Goal: Task Accomplishment & Management: Use online tool/utility

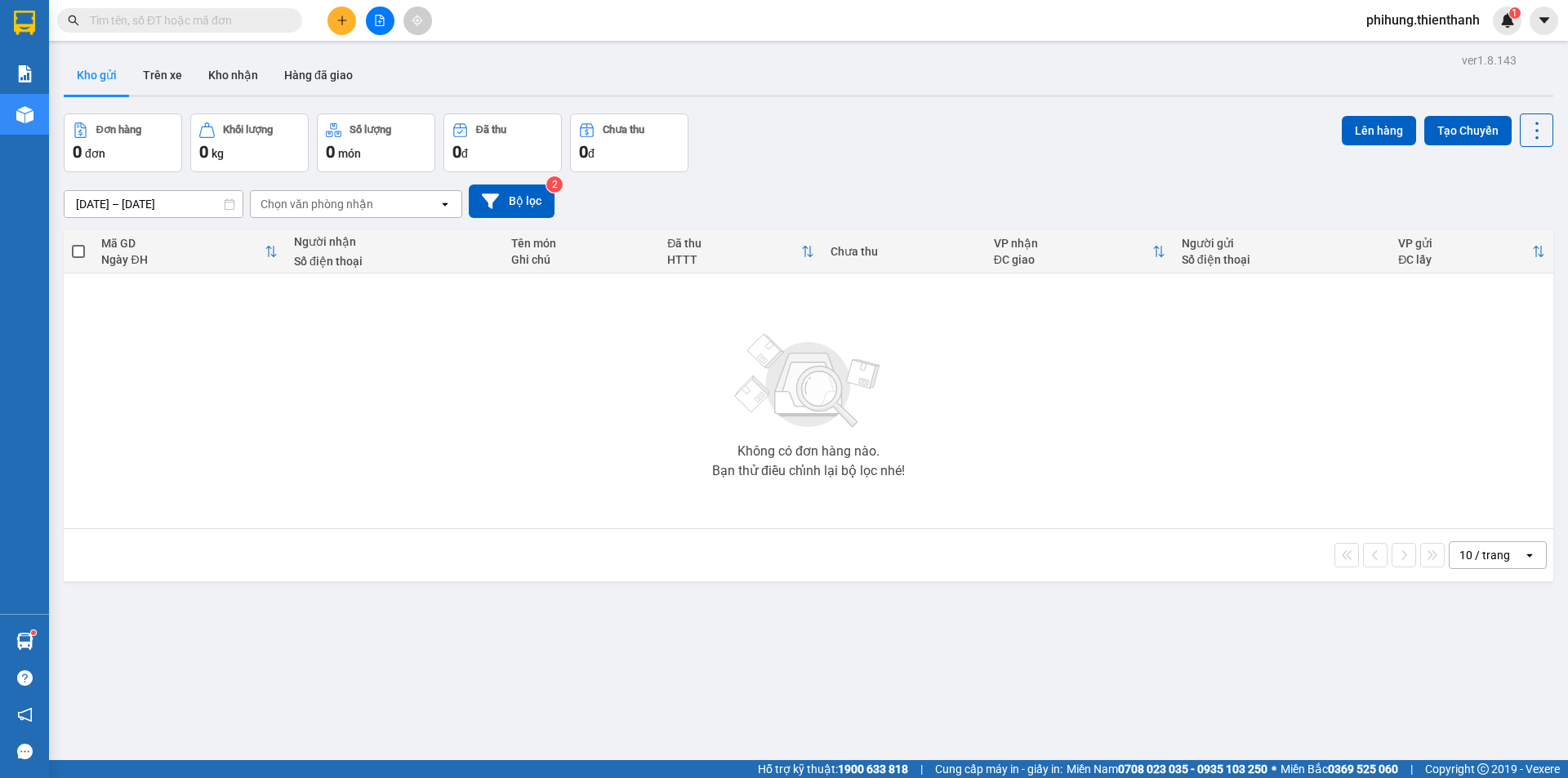
scroll to position [75, 0]
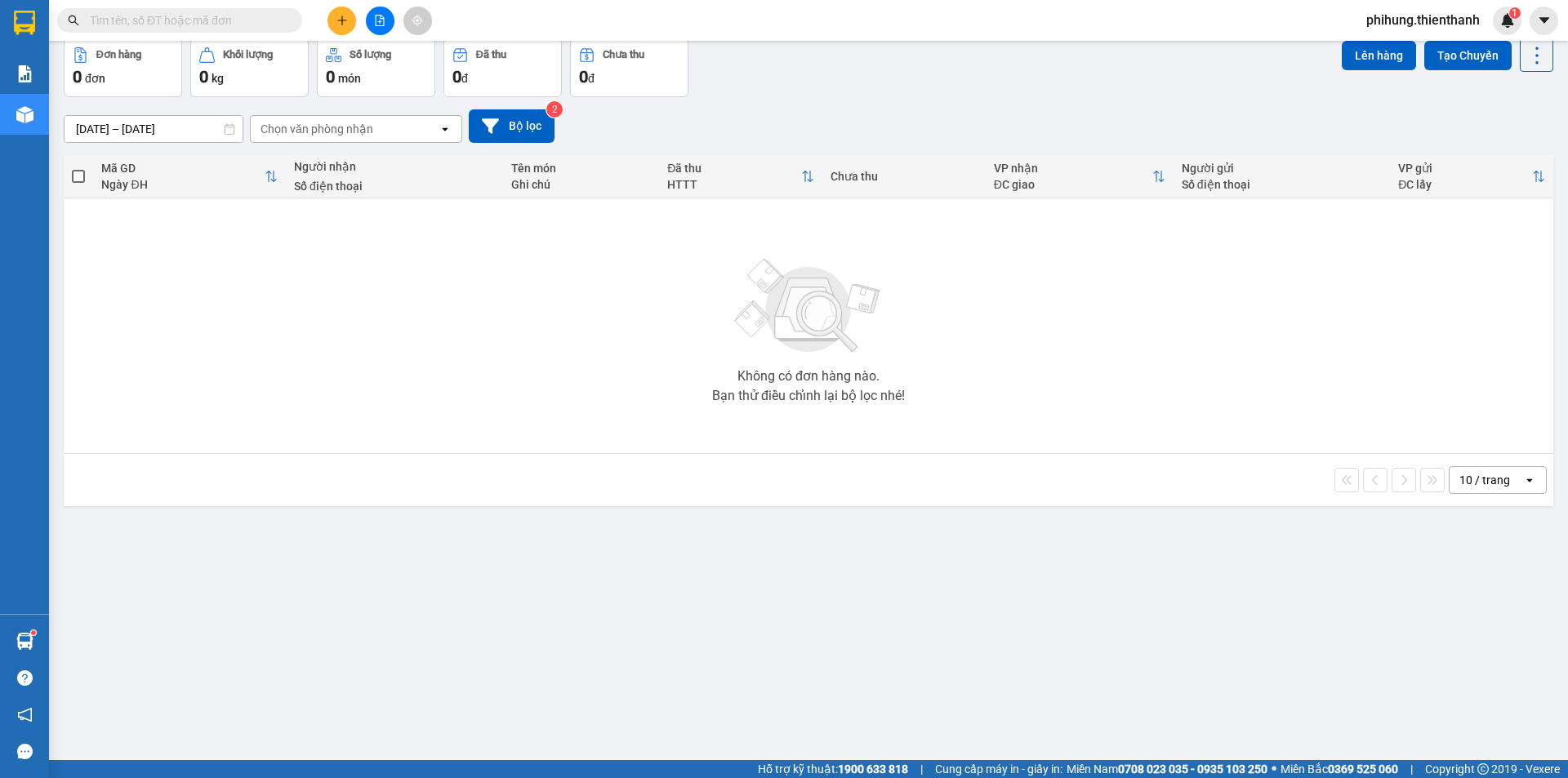
click at [393, 17] on button at bounding box center [380, 21] width 29 height 29
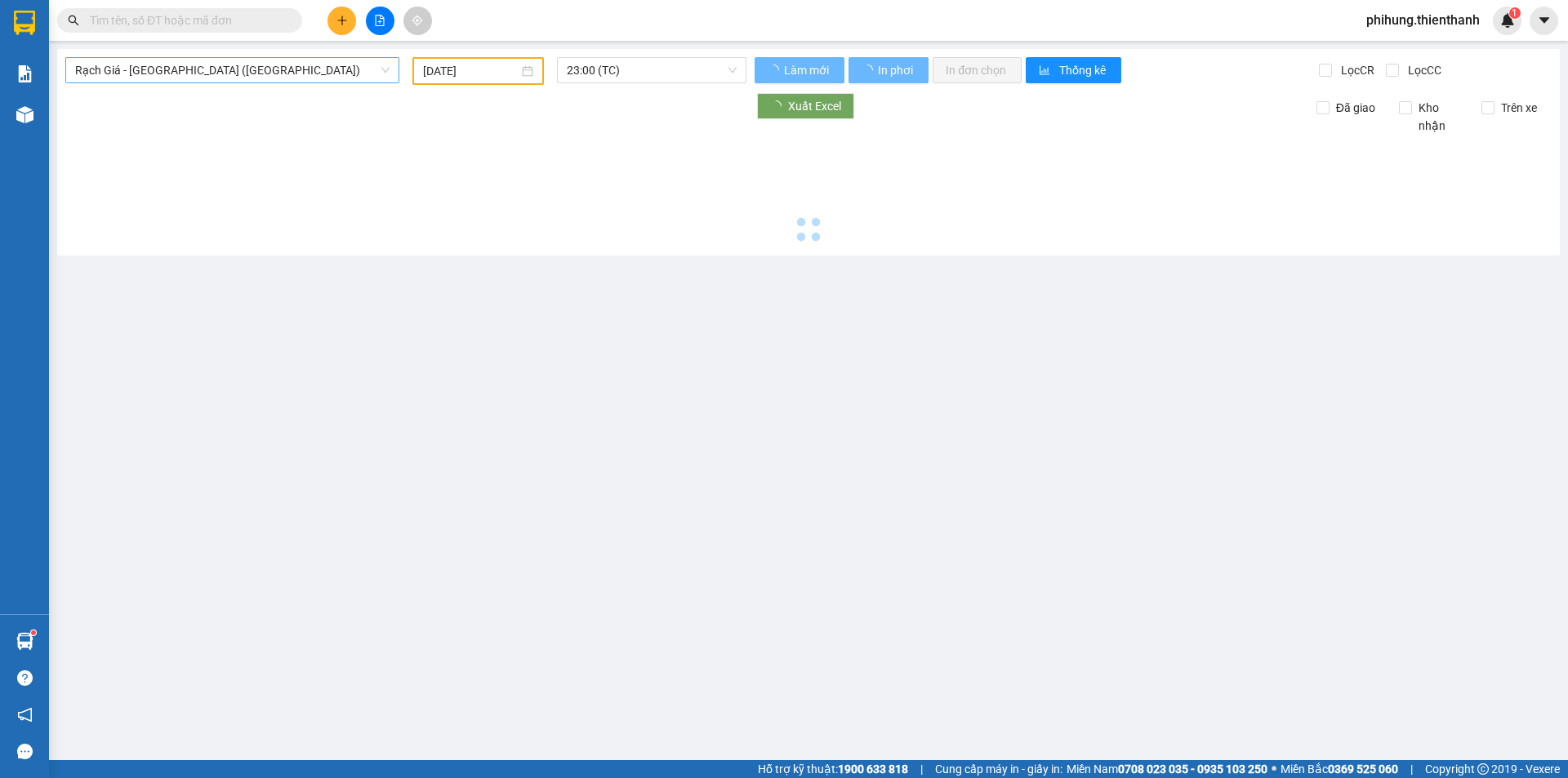
type input "[DATE]"
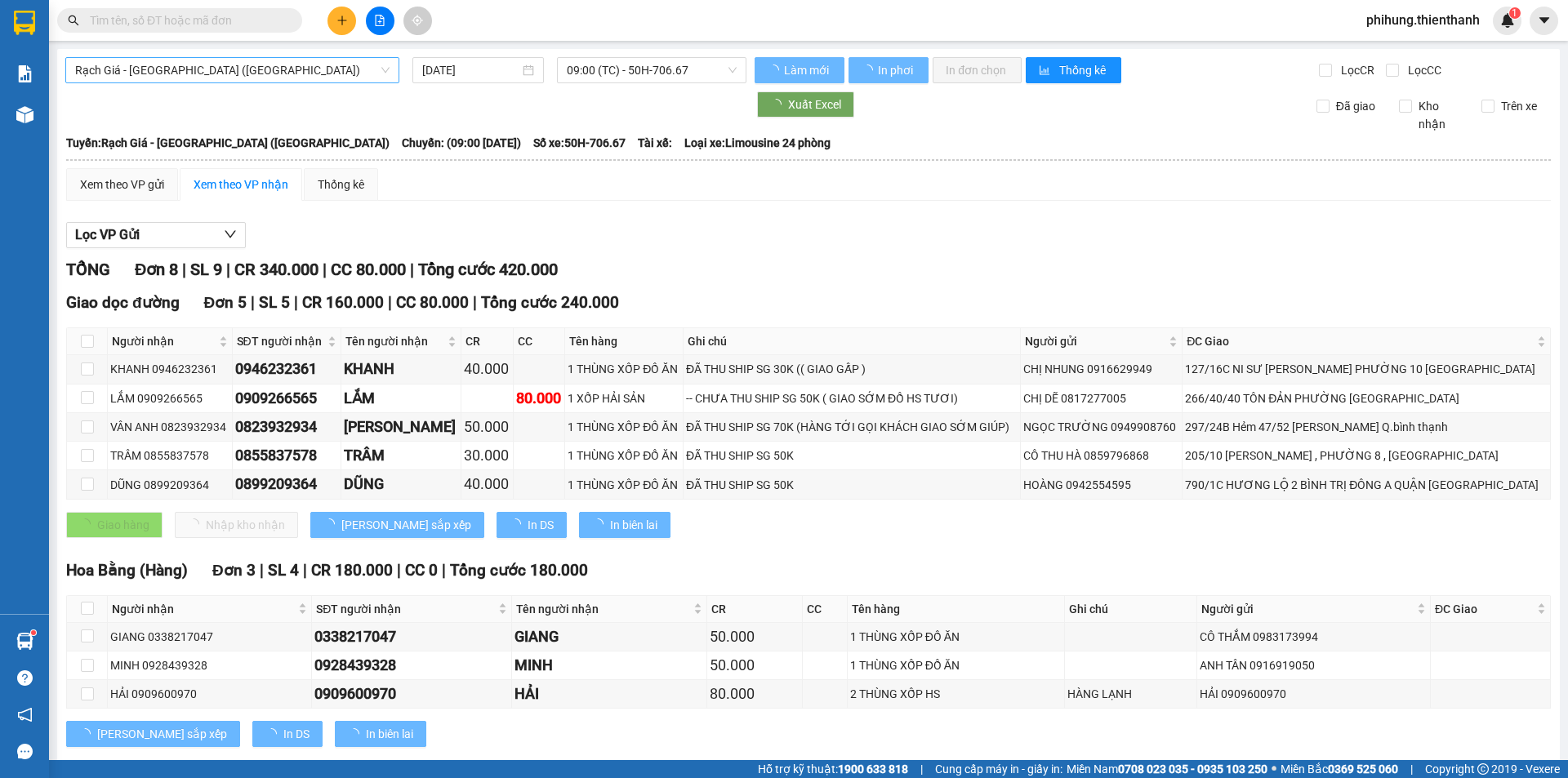
click at [183, 70] on span "Rạch Giá - [GEOGRAPHIC_DATA] ([GEOGRAPHIC_DATA])" at bounding box center [232, 71] width 314 height 25
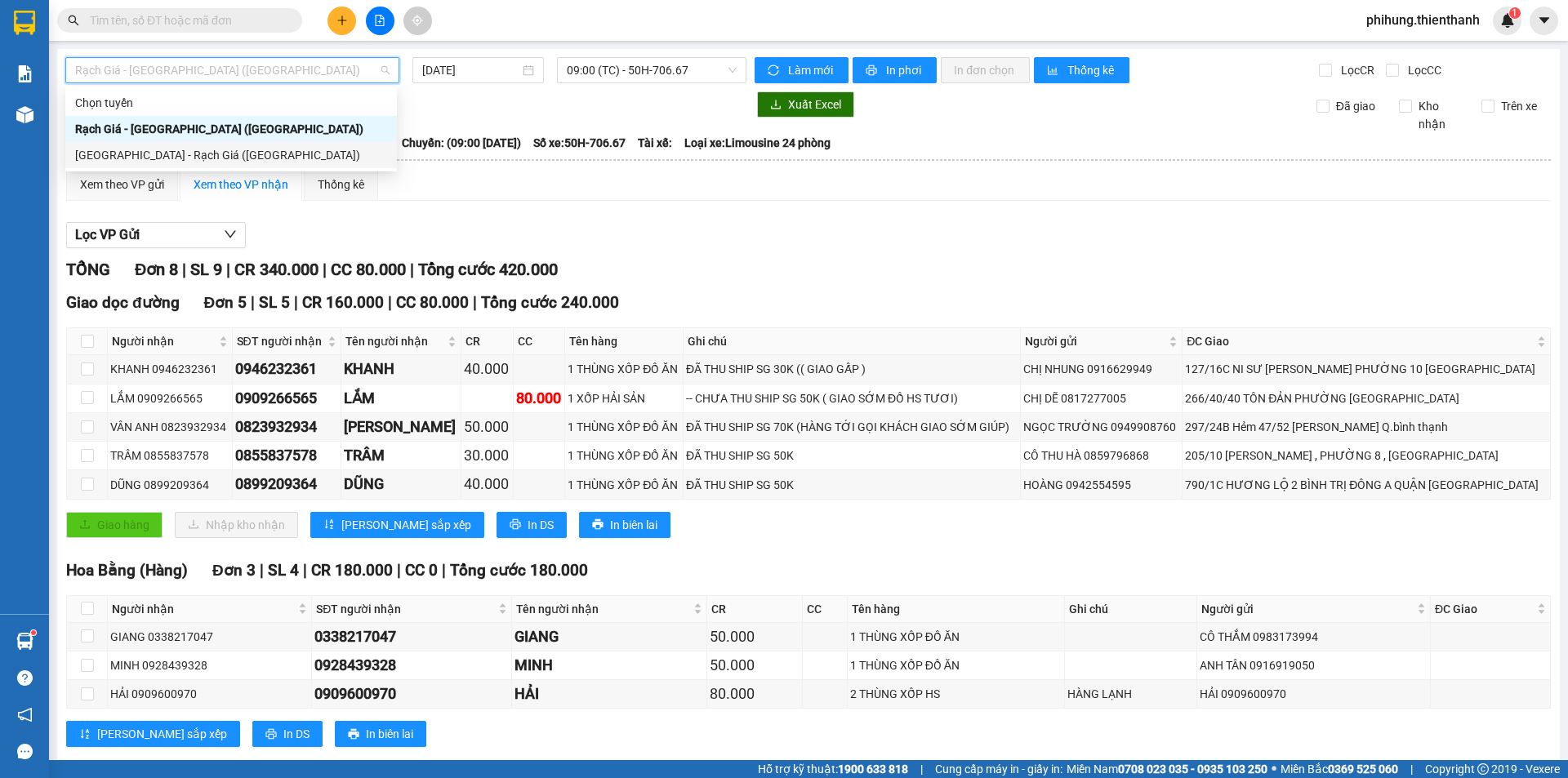
click at [161, 158] on div "[GEOGRAPHIC_DATA] - Rạch Giá ([GEOGRAPHIC_DATA])" at bounding box center [231, 155] width 312 height 18
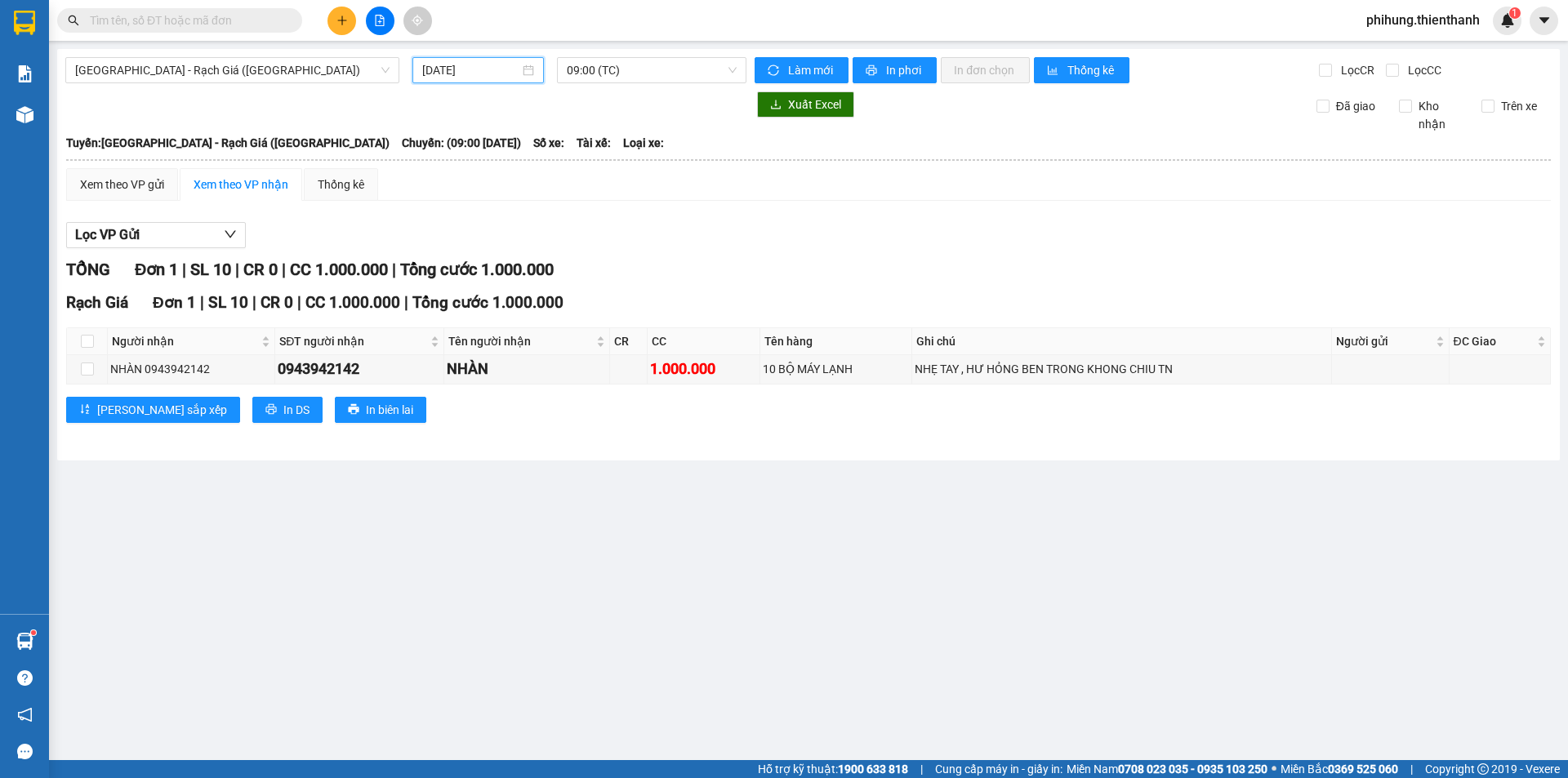
click at [484, 64] on input "[DATE]" at bounding box center [470, 70] width 97 height 18
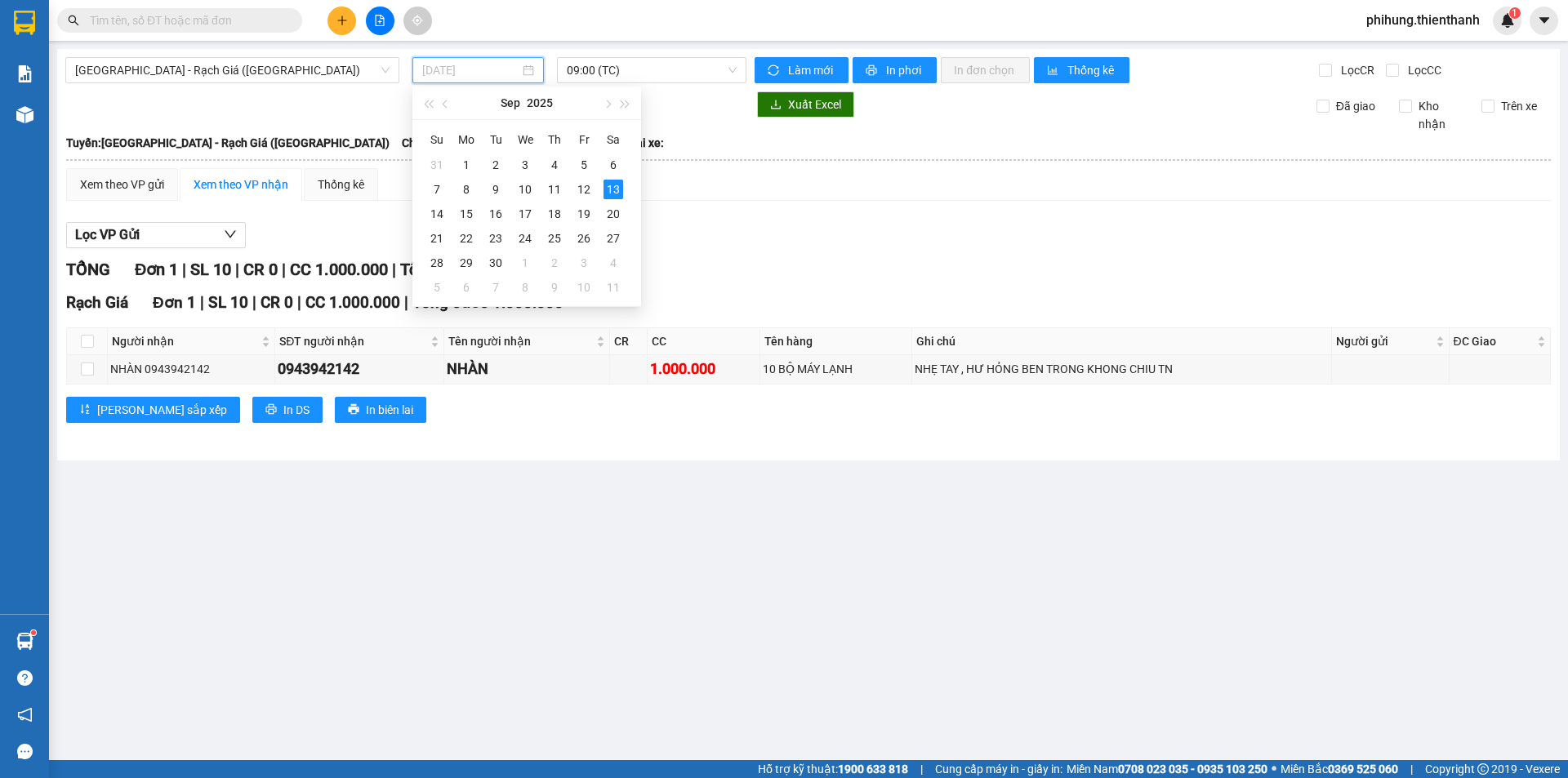
drag, startPoint x: 581, startPoint y: 191, endPoint x: 600, endPoint y: 91, distance: 101.8
click at [581, 192] on div "12" at bounding box center [584, 189] width 20 height 20
type input "[DATE]"
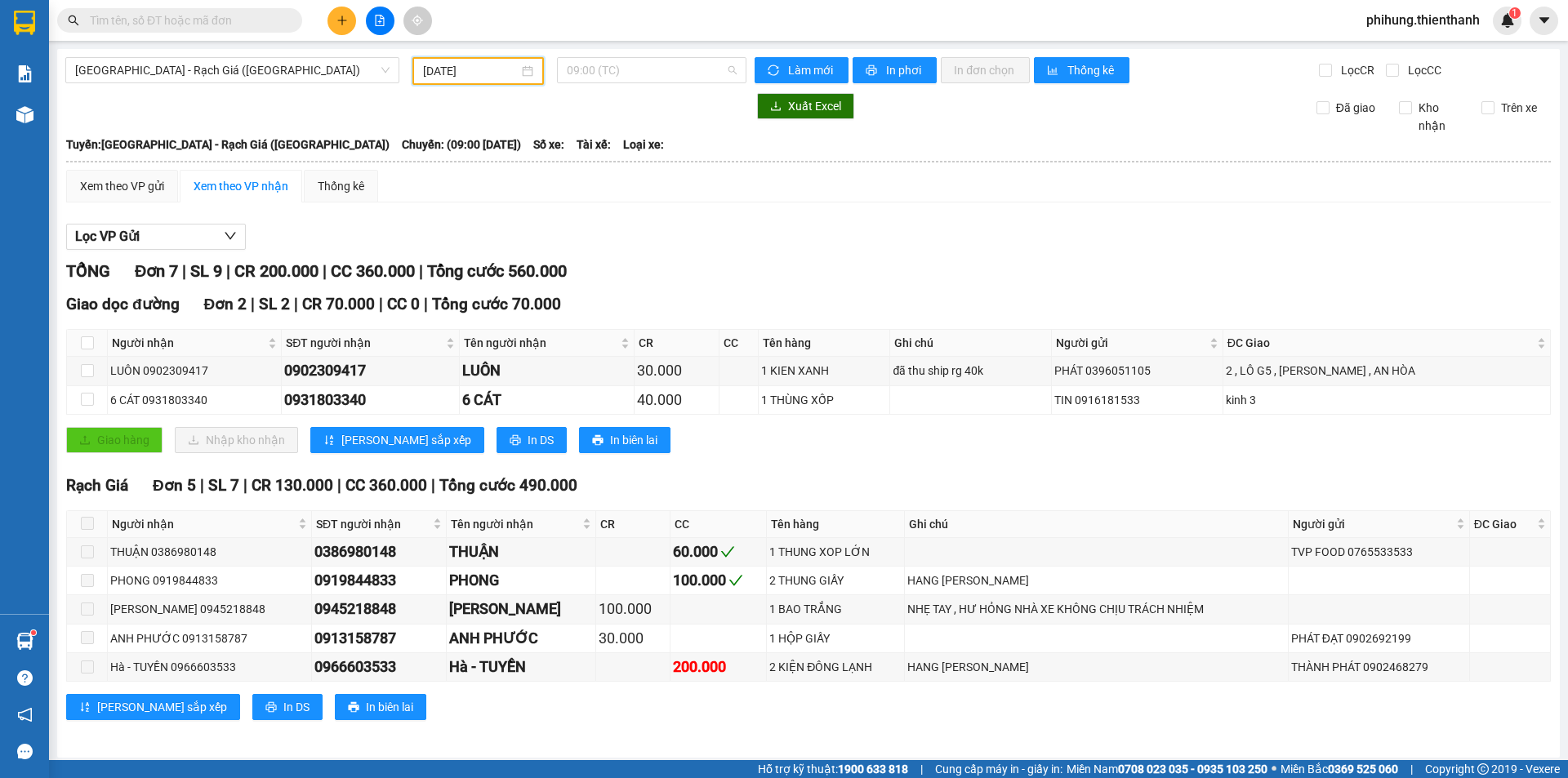
drag, startPoint x: 663, startPoint y: 61, endPoint x: 639, endPoint y: 95, distance: 41.6
click at [661, 61] on span "09:00 (TC)" at bounding box center [652, 71] width 170 height 25
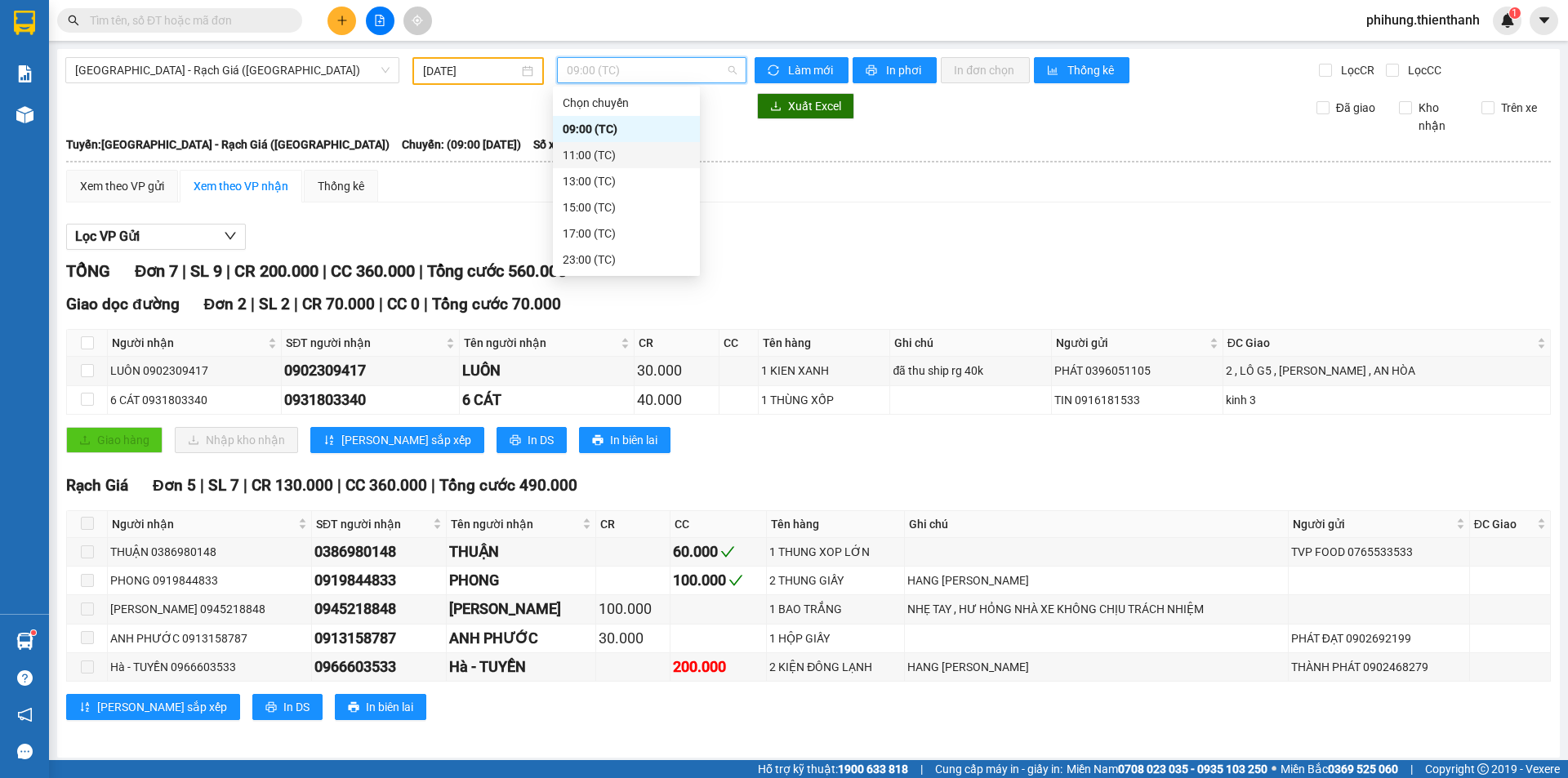
click at [621, 157] on div "11:00 (TC)" at bounding box center [626, 155] width 127 height 18
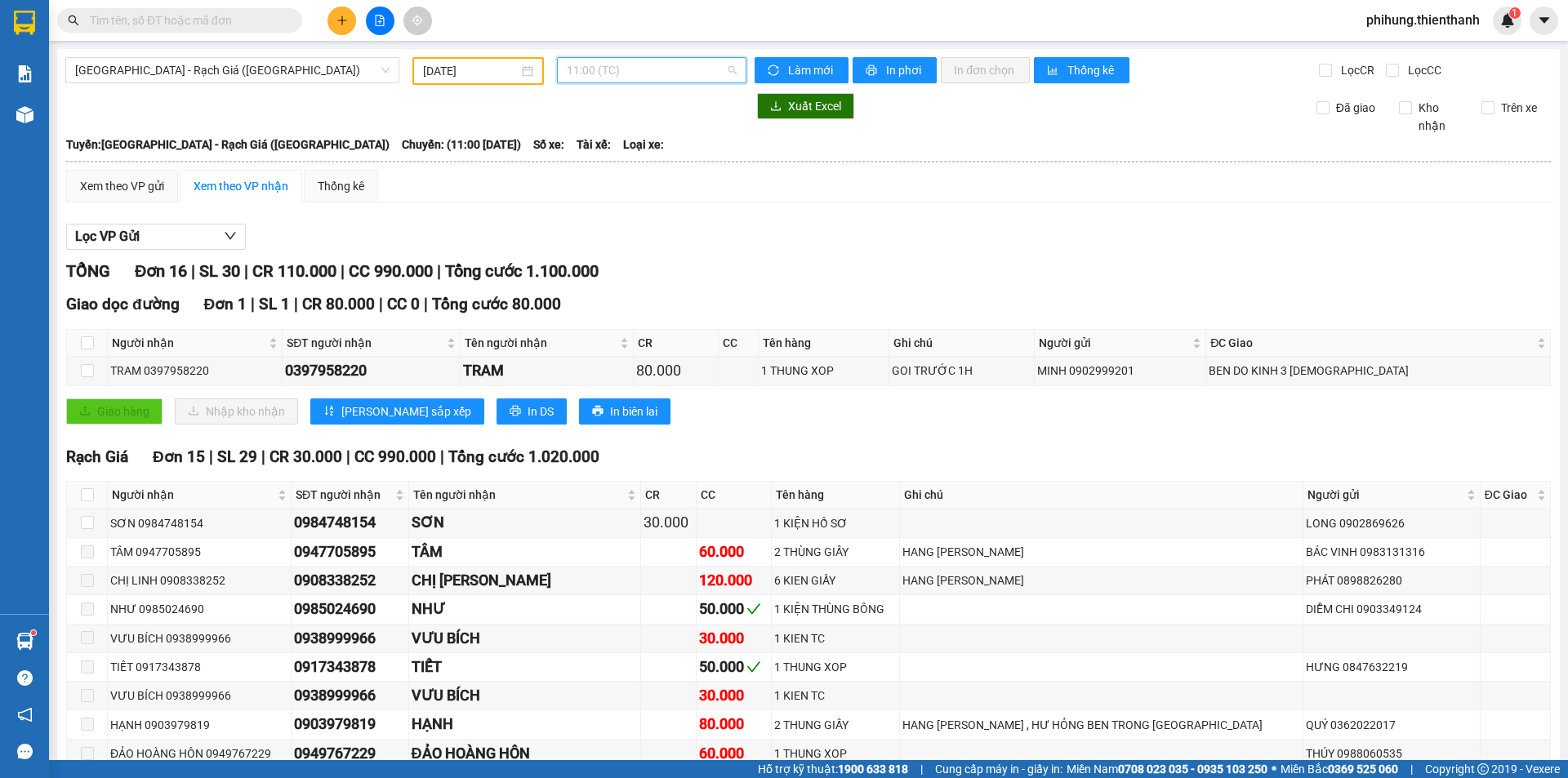
click at [610, 78] on span "11:00 (TC)" at bounding box center [652, 71] width 170 height 25
click at [628, 172] on div "13:00 (TC)" at bounding box center [626, 180] width 147 height 26
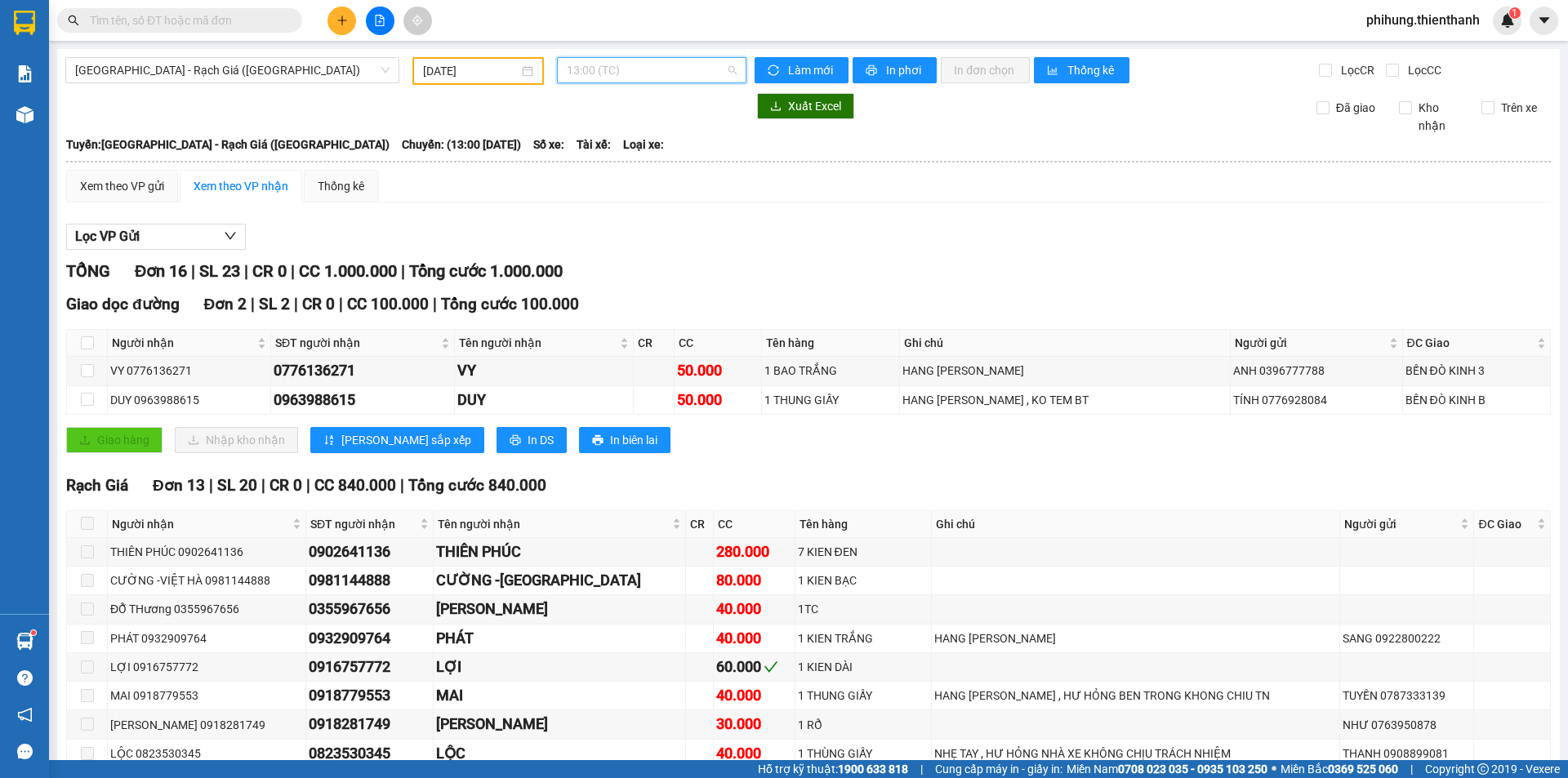
click at [607, 63] on span "13:00 (TC)" at bounding box center [652, 71] width 170 height 25
click at [640, 206] on div "15:00 (TC)" at bounding box center [626, 207] width 127 height 18
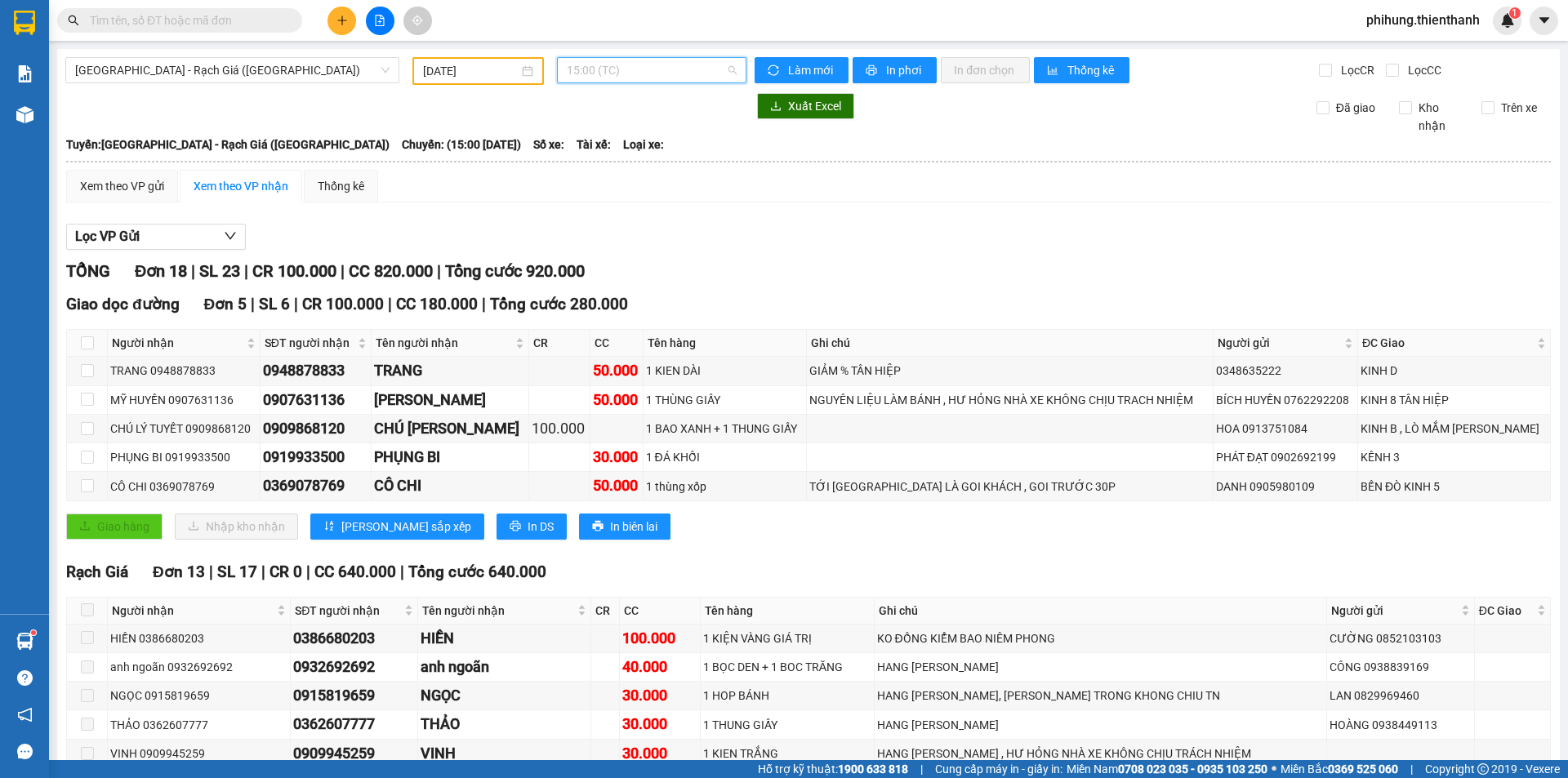
click at [629, 75] on span "15:00 (TC)" at bounding box center [652, 71] width 170 height 25
click at [637, 229] on div "17:00 (TC)" at bounding box center [626, 233] width 127 height 18
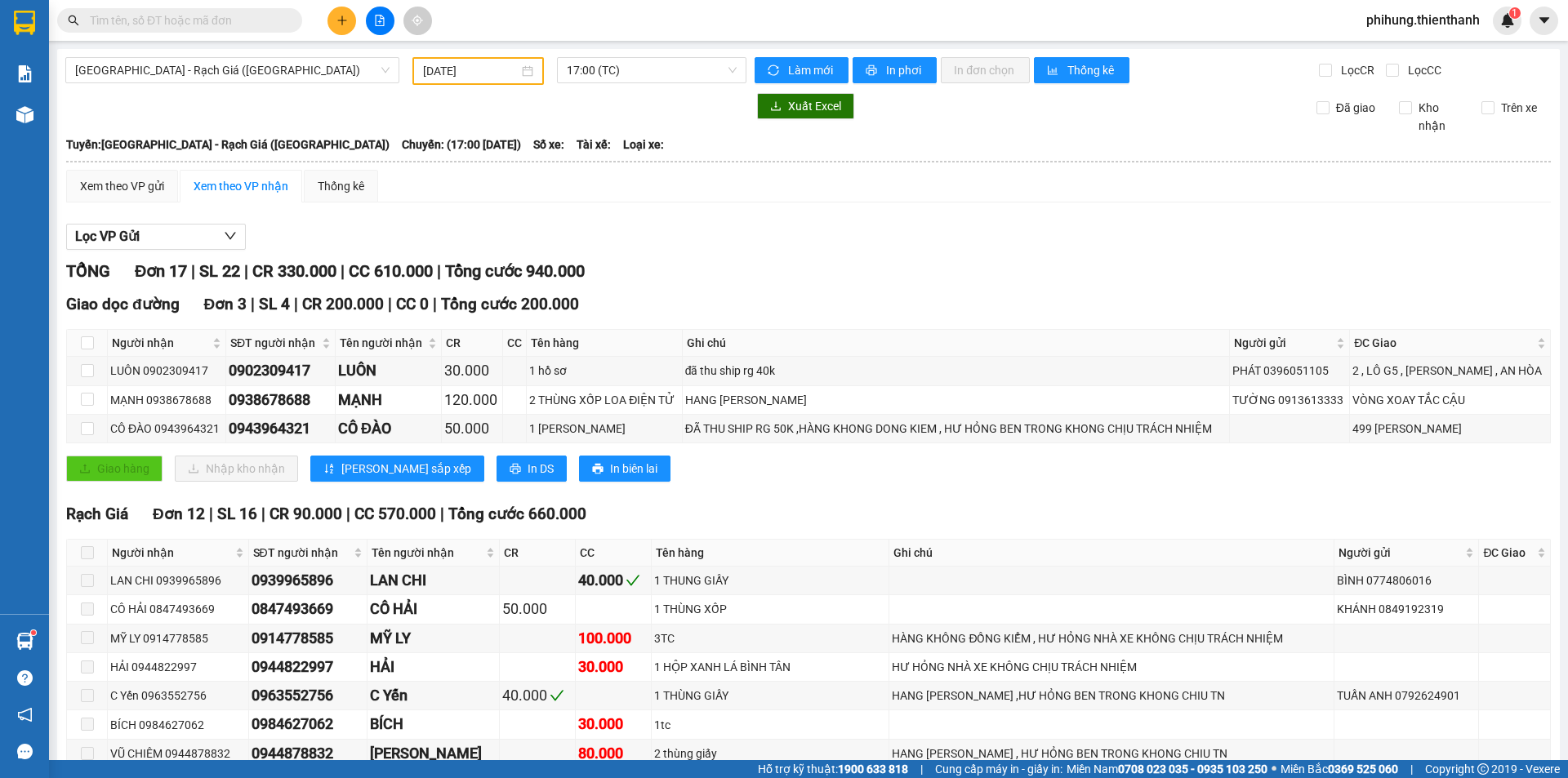
click at [614, 86] on div "[GEOGRAPHIC_DATA] - Rạch Giá ([GEOGRAPHIC_DATA]) [DATE] 17:00 (TC) Làm mới In p…" at bounding box center [808, 670] width 1502 height 1244
click at [656, 76] on span "17:00 (TC)" at bounding box center [652, 71] width 170 height 25
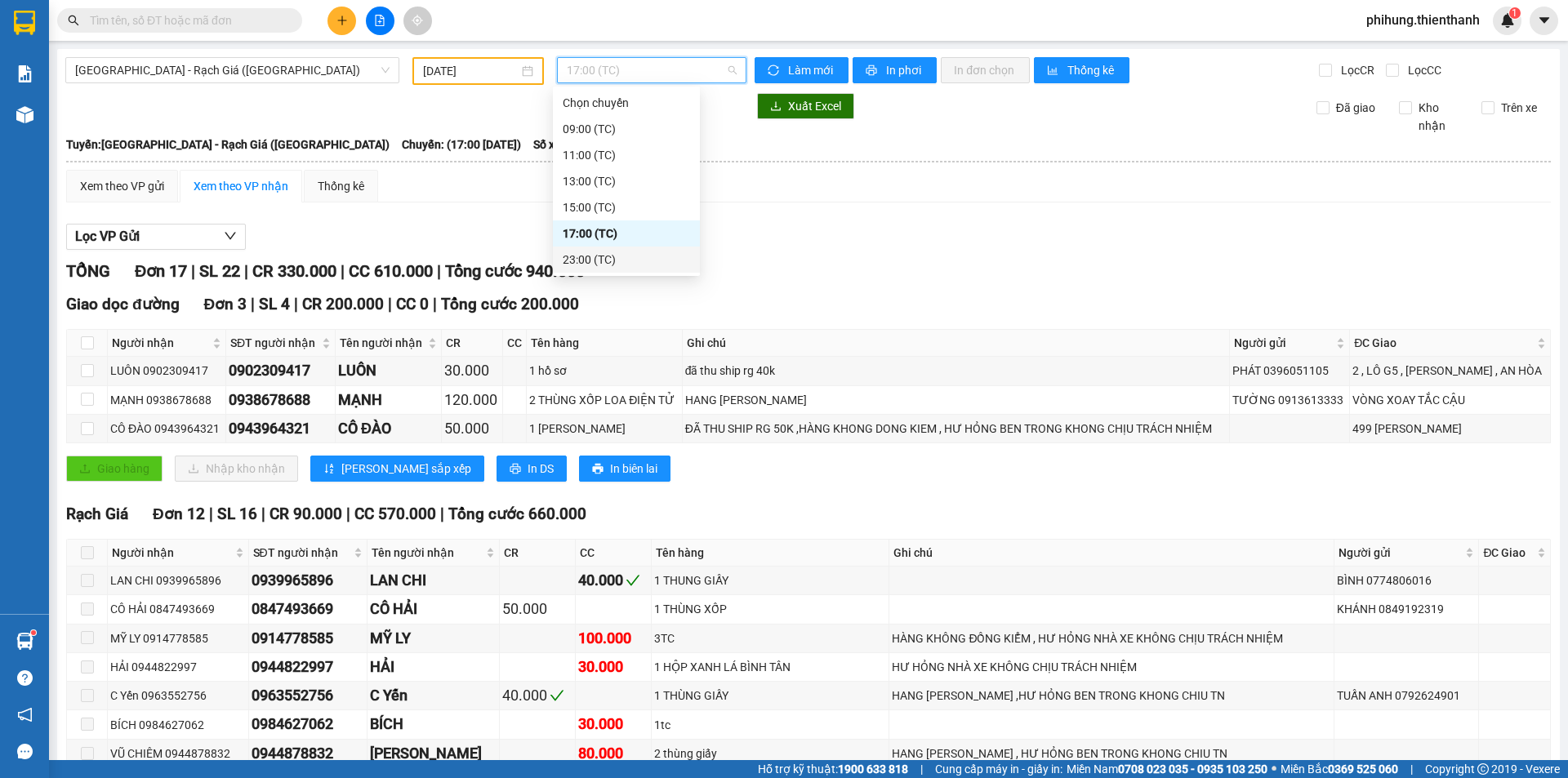
drag, startPoint x: 638, startPoint y: 256, endPoint x: 682, endPoint y: 269, distance: 45.9
click at [638, 258] on div "23:00 (TC)" at bounding box center [626, 260] width 127 height 18
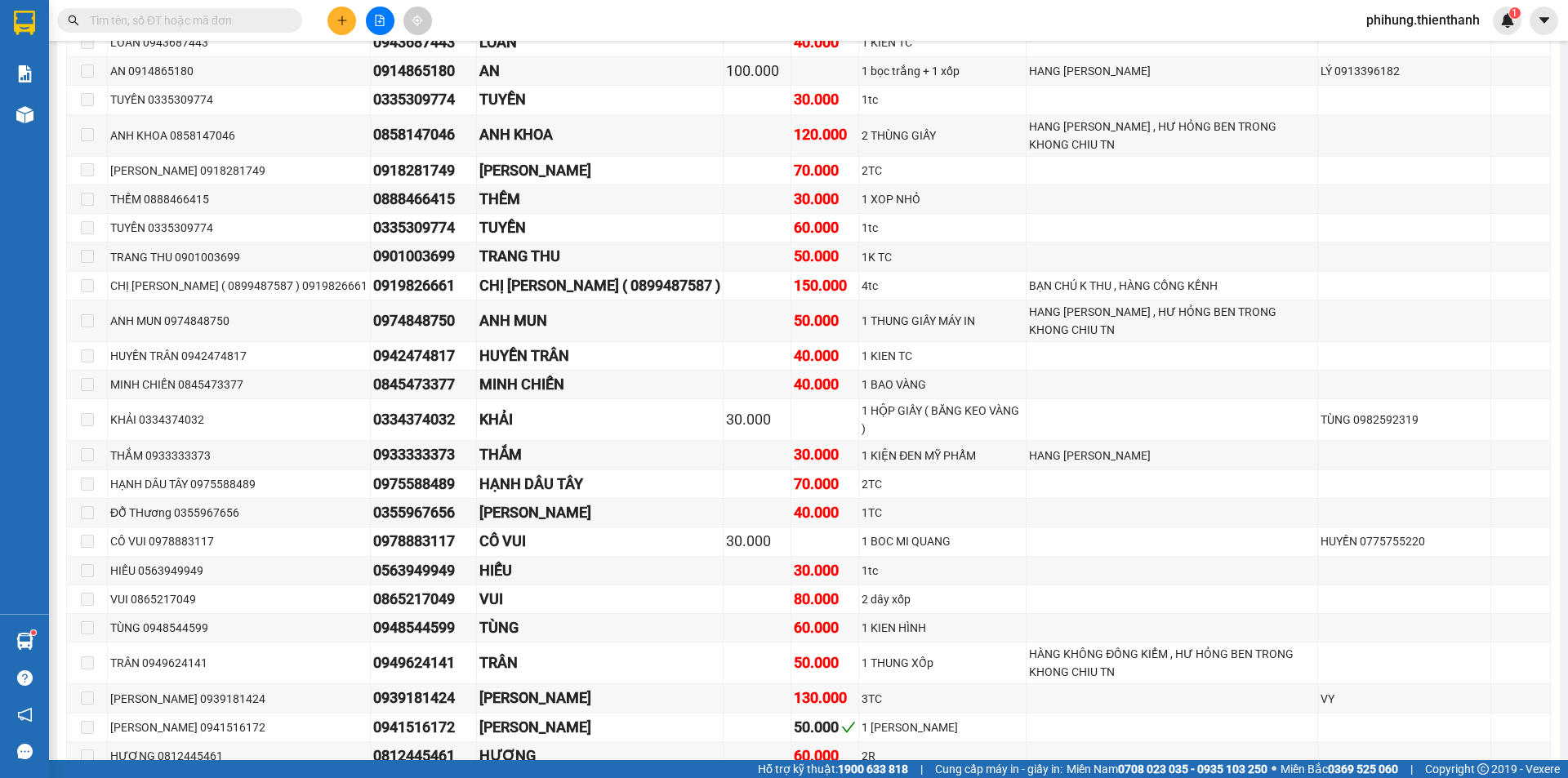
scroll to position [2422, 0]
